Goal: Task Accomplishment & Management: Complete application form

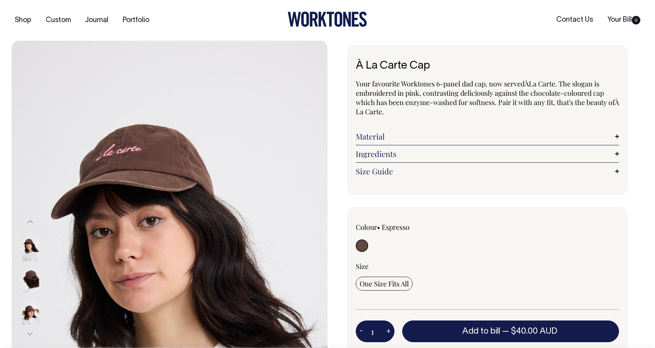
click at [386, 135] on link "Material" at bounding box center [487, 136] width 263 height 9
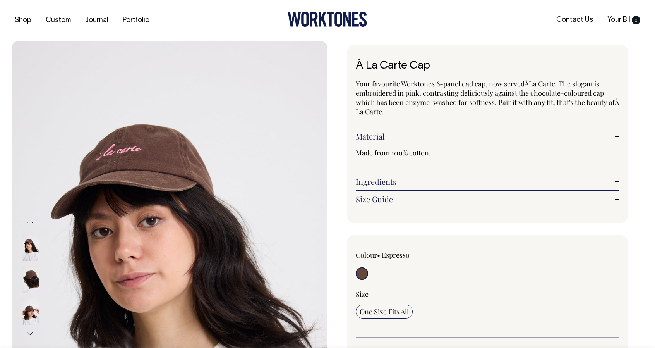
click at [414, 177] on link "Ingredients" at bounding box center [487, 181] width 263 height 9
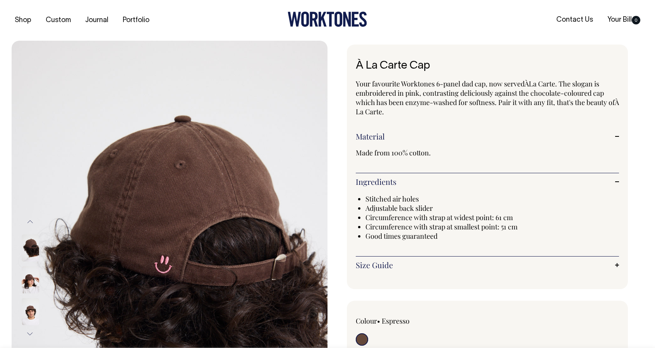
click at [173, 122] on img at bounding box center [170, 278] width 316 height 474
click at [26, 290] on img at bounding box center [30, 279] width 17 height 27
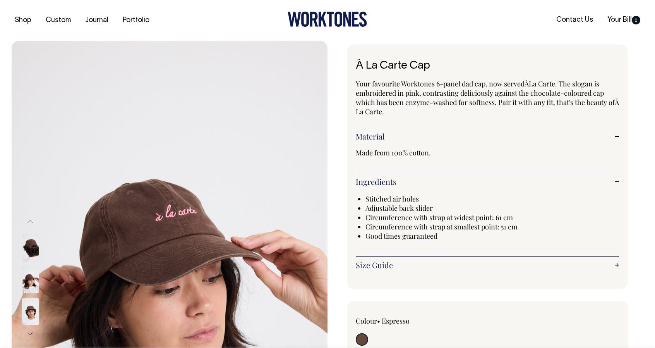
click at [32, 234] on img at bounding box center [30, 247] width 17 height 27
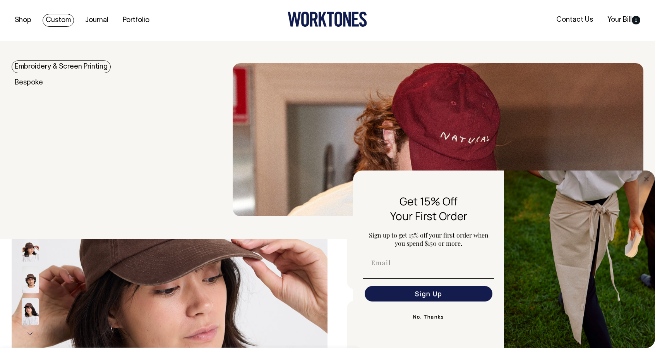
click at [57, 20] on link "Custom" at bounding box center [58, 20] width 31 height 13
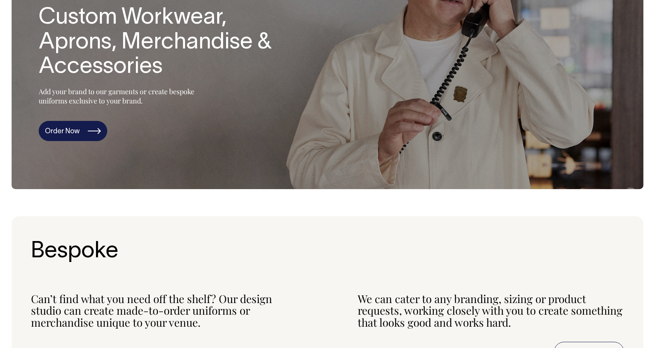
scroll to position [116, 0]
click at [89, 126] on link "Order Now" at bounding box center [73, 130] width 69 height 20
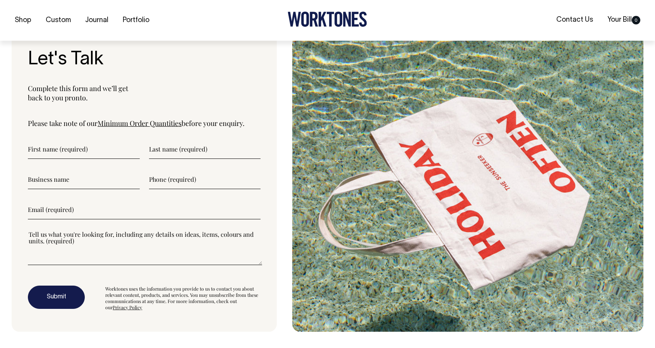
scroll to position [2640, 0]
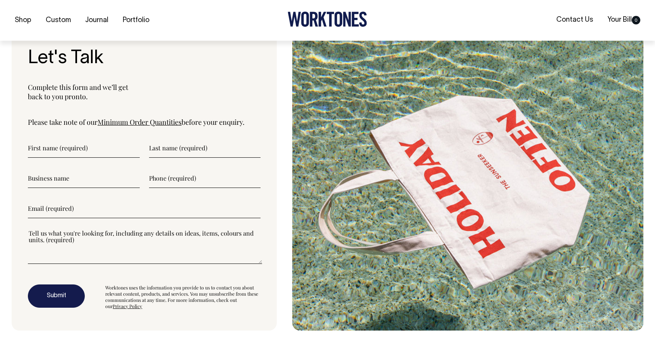
click at [118, 138] on input"] "text" at bounding box center [84, 147] width 112 height 19
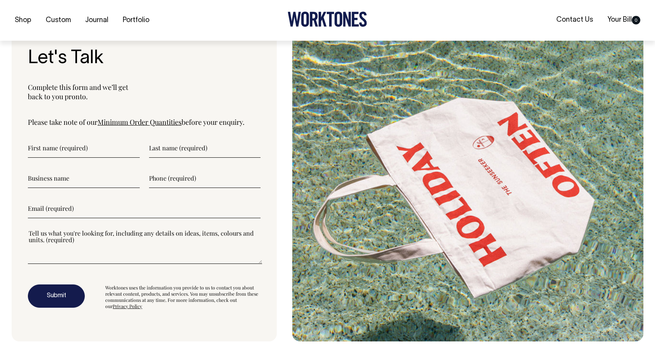
click at [41, 138] on input"] "text" at bounding box center [84, 147] width 112 height 19
type input"] "Samuel"
type input"] "Cannon"
type input"] "Flowerspike"
type input"] "0410646407"
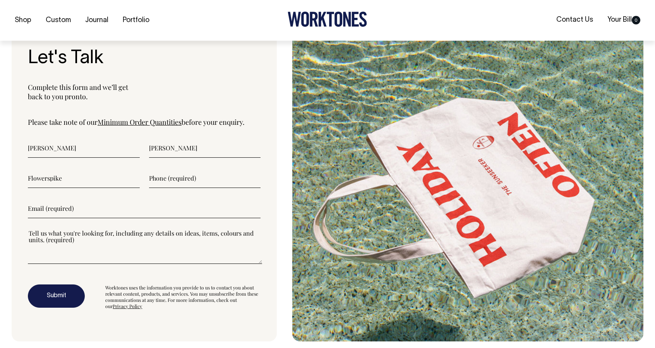
type input"] "sam@flowerspike.com"
click at [129, 117] on link "Minimum Order Quantities" at bounding box center [140, 121] width 84 height 9
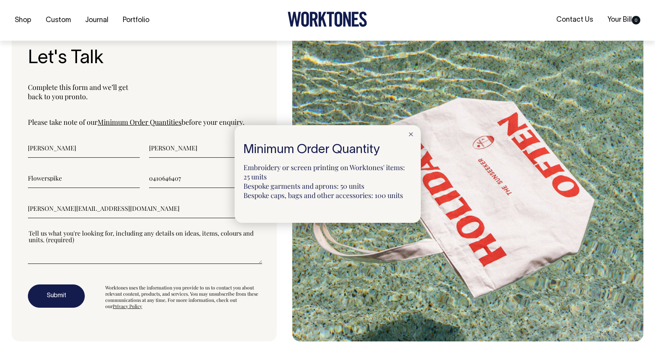
click at [412, 132] on div at bounding box center [411, 133] width 20 height 17
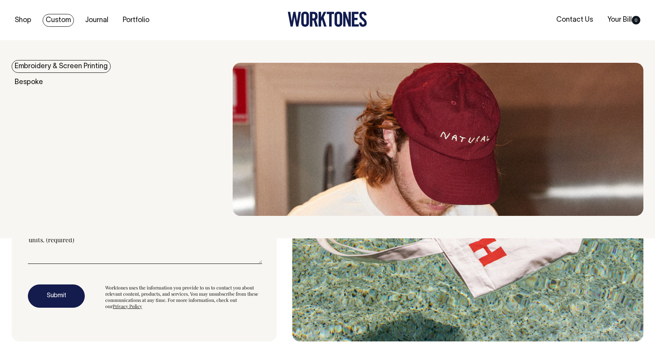
click at [49, 68] on link "Embroidery & Screen Printing" at bounding box center [61, 66] width 99 height 13
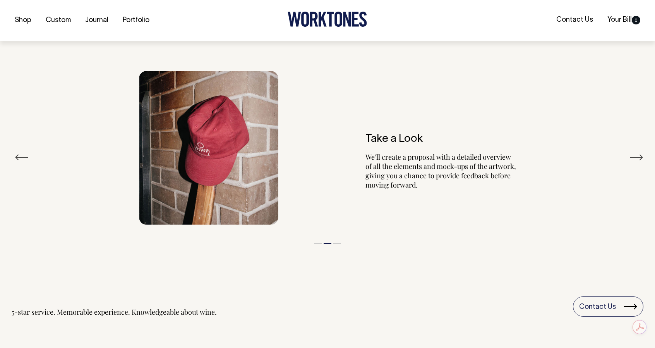
scroll to position [918, 0]
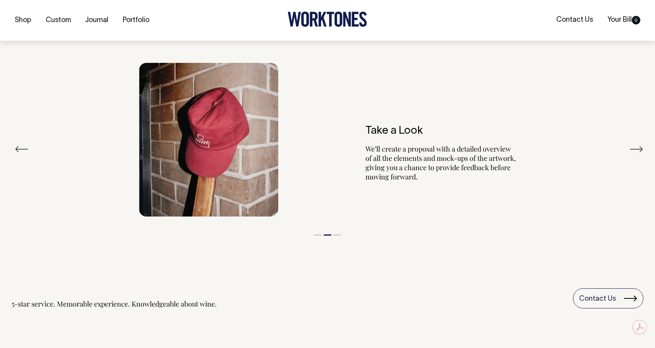
click at [21, 151] on button "Previous" at bounding box center [22, 149] width 14 height 12
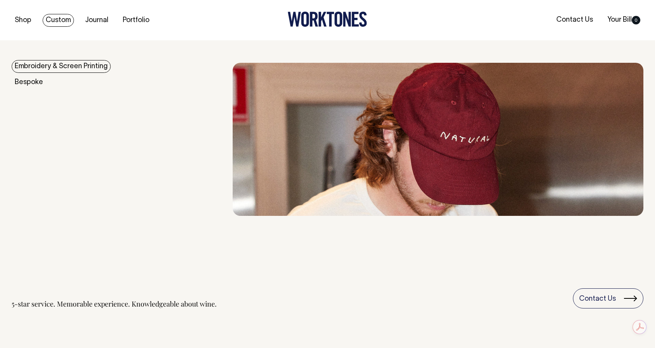
click at [64, 21] on link "Custom" at bounding box center [58, 20] width 31 height 13
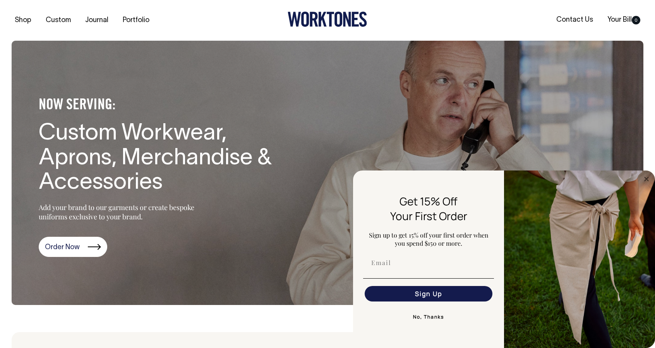
click at [435, 315] on button "No, Thanks" at bounding box center [428, 316] width 131 height 15
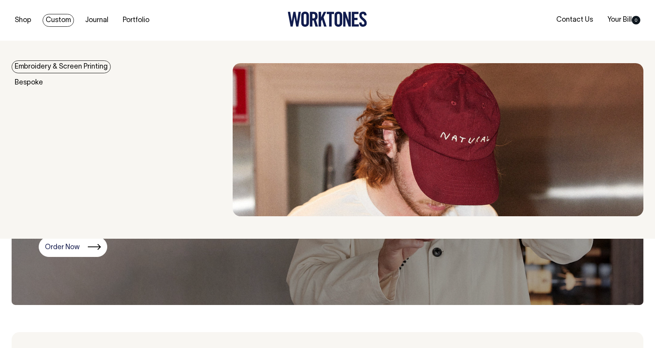
click at [64, 19] on link "Custom" at bounding box center [58, 20] width 31 height 13
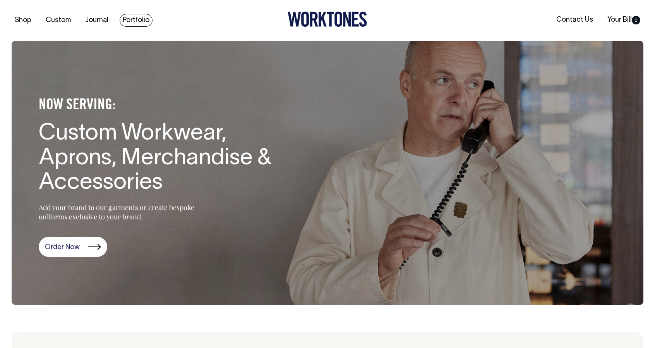
click at [126, 18] on link "Portfolio" at bounding box center [136, 20] width 33 height 13
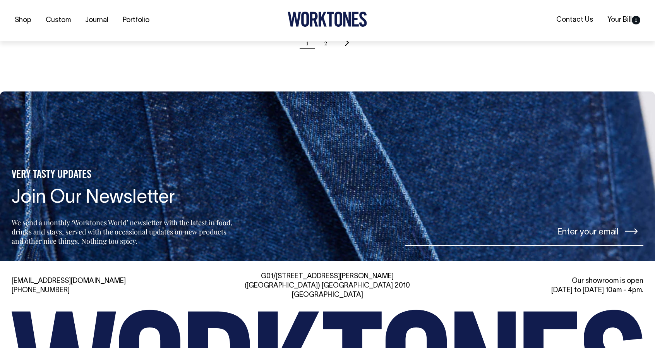
scroll to position [968, 0]
